Goal: Find specific page/section: Find specific page/section

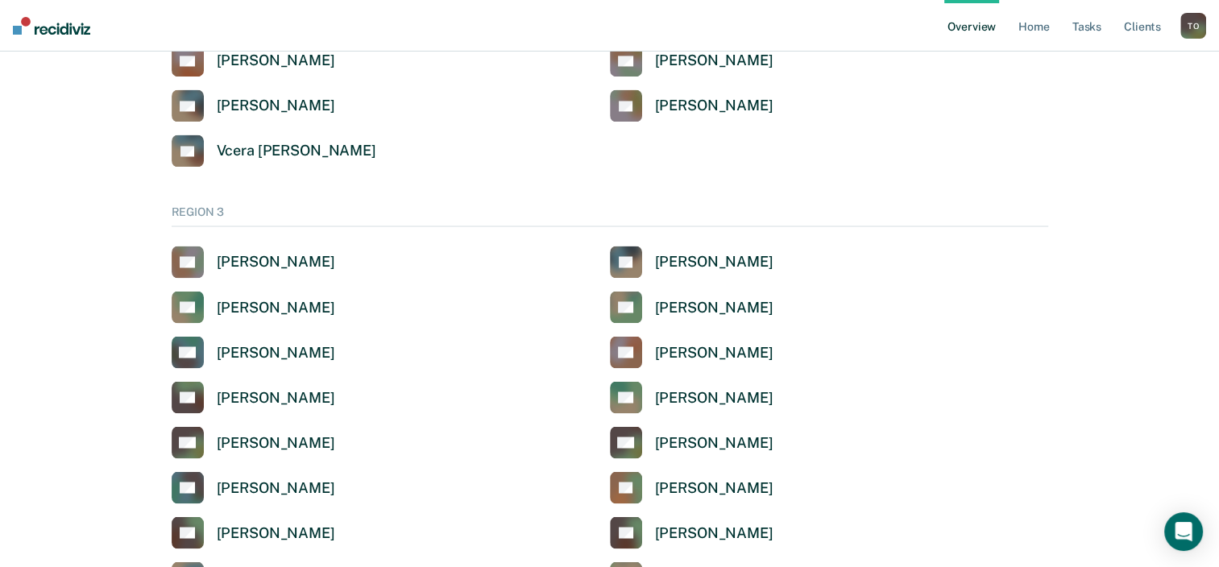
scroll to position [2739, 0]
